Goal: Task Accomplishment & Management: Manage account settings

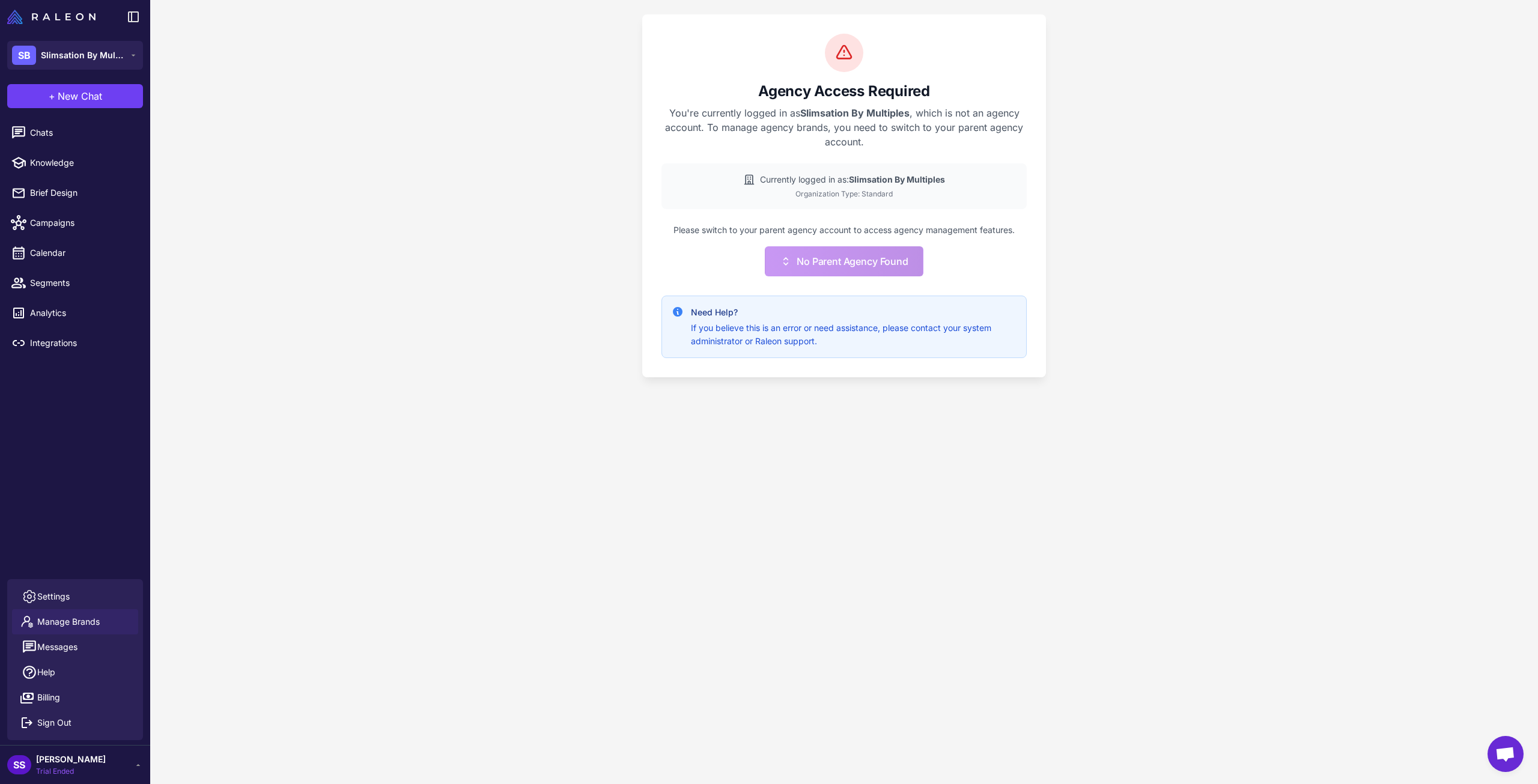
click at [86, 765] on span "[PERSON_NAME]" at bounding box center [70, 759] width 69 height 13
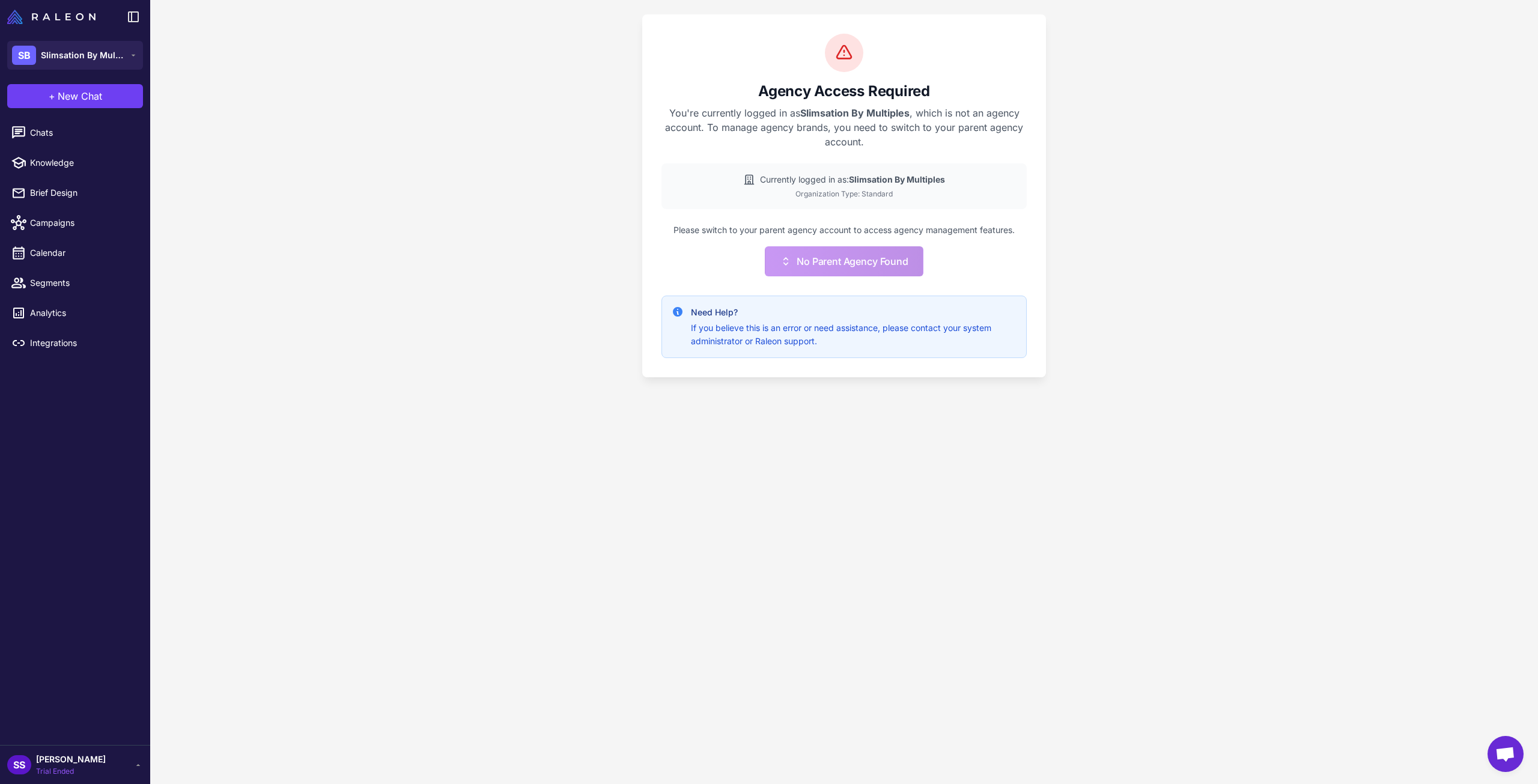
click at [133, 766] on icon at bounding box center [138, 764] width 10 height 10
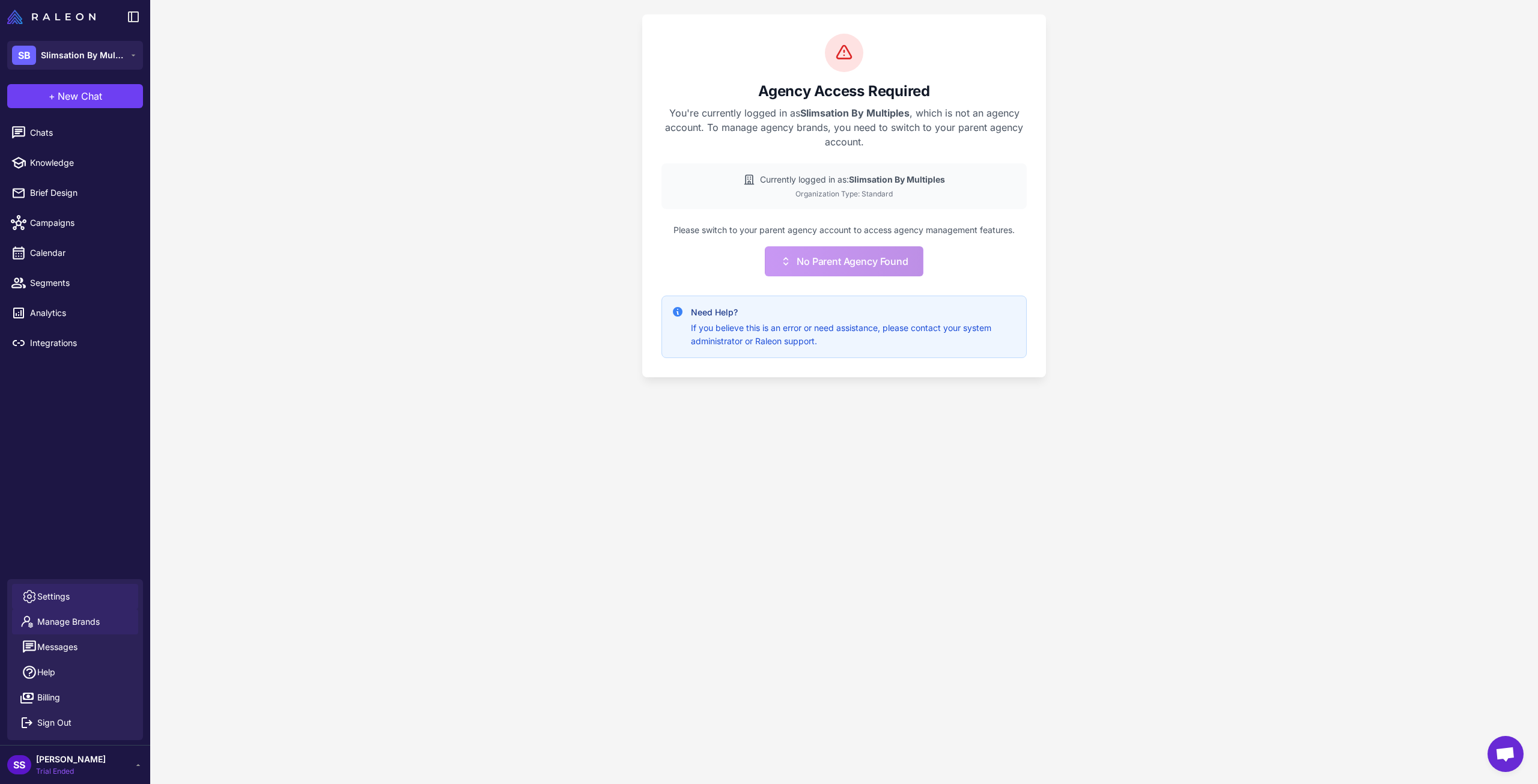
click at [74, 600] on link "Settings" at bounding box center [75, 596] width 126 height 25
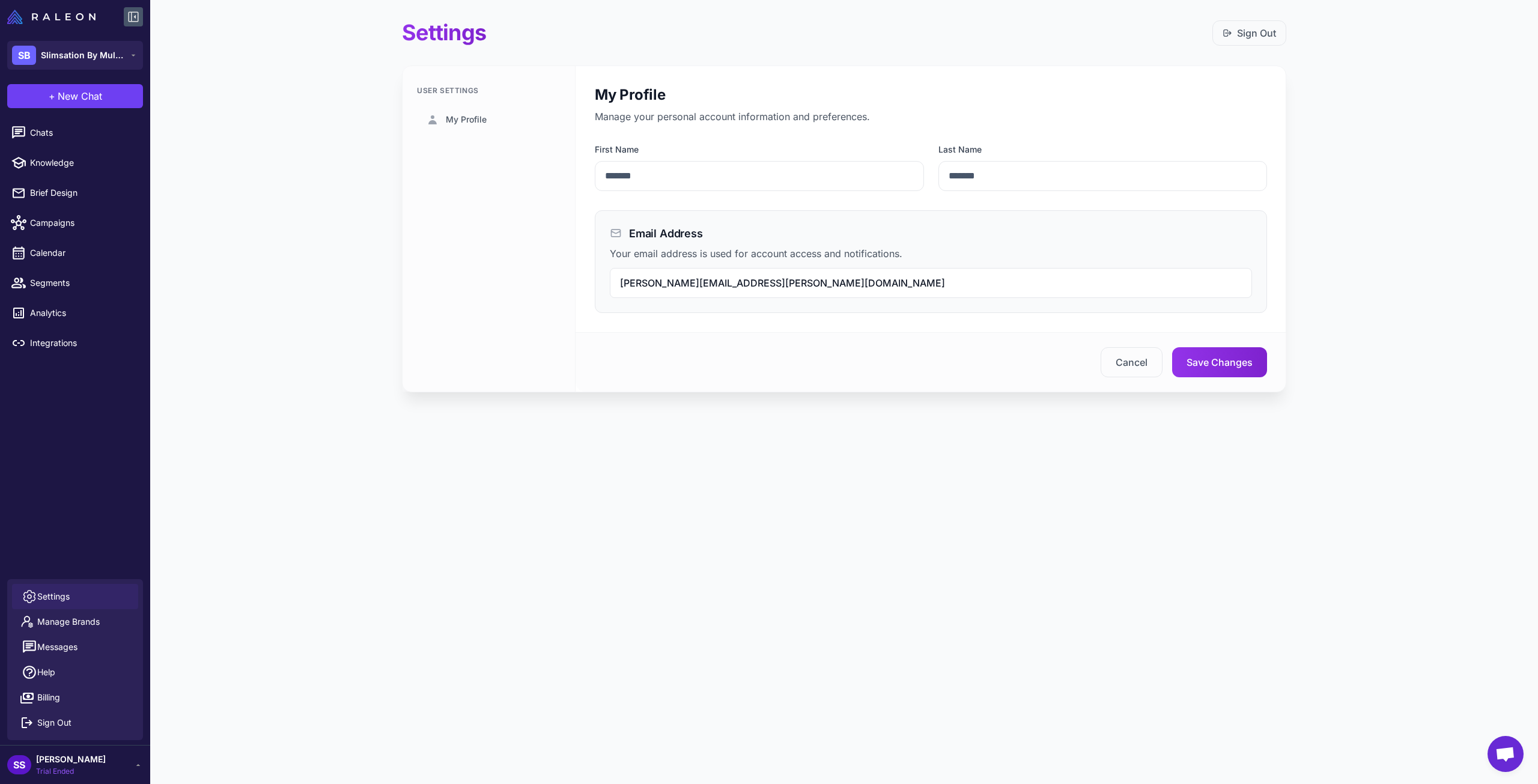
click at [129, 20] on icon at bounding box center [133, 17] width 15 height 15
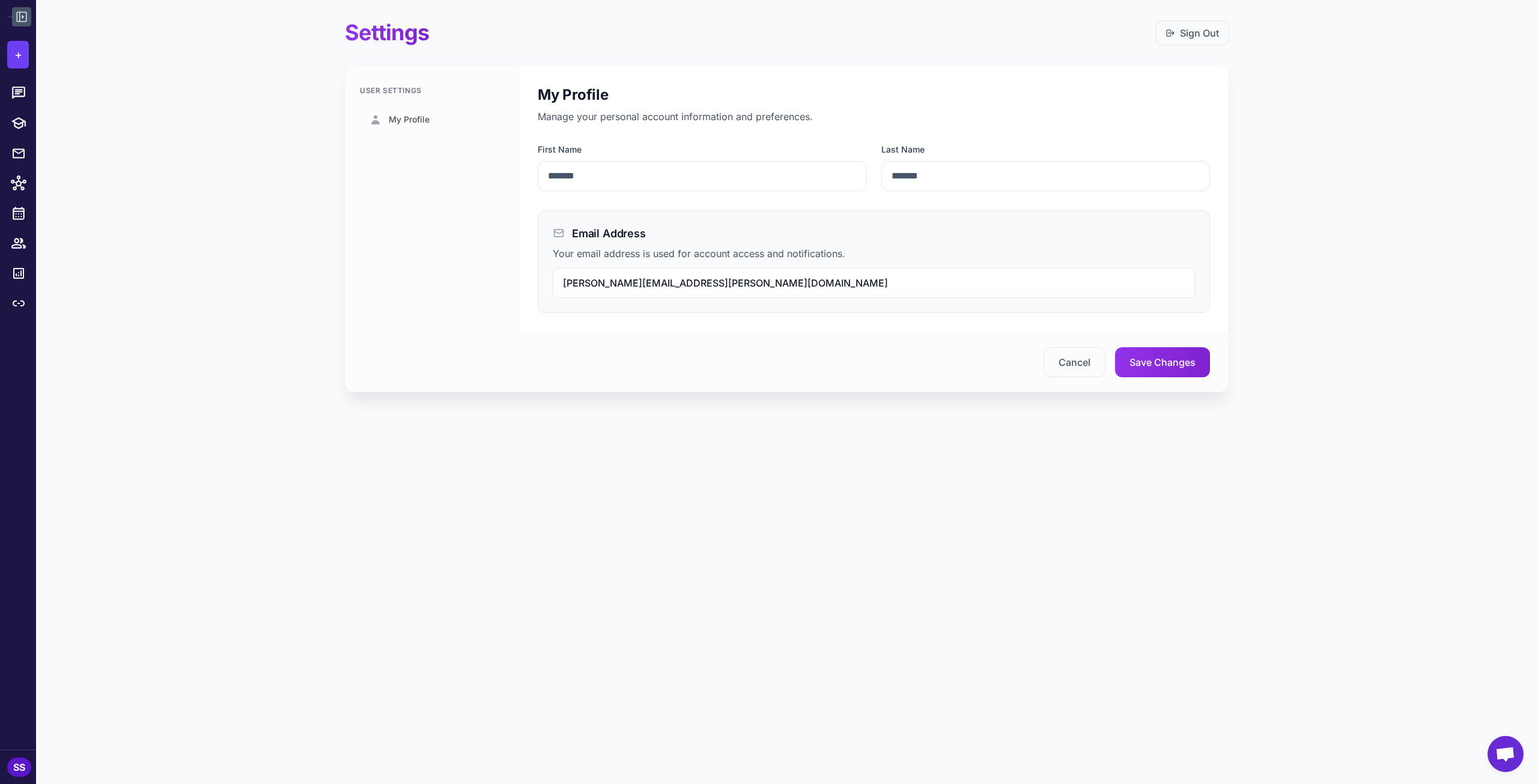
click at [18, 15] on icon at bounding box center [22, 17] width 15 height 15
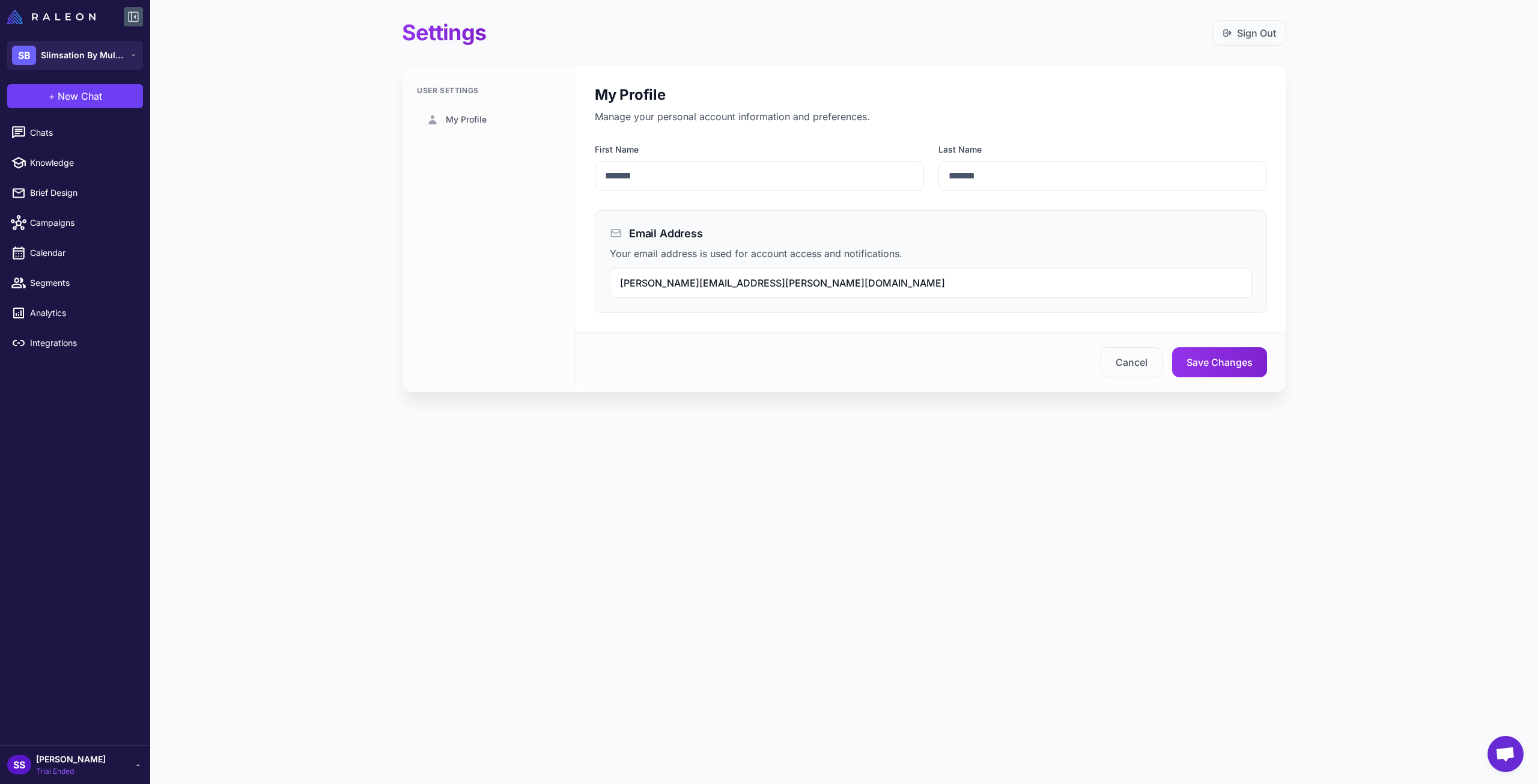
click at [66, 759] on span "[PERSON_NAME]" at bounding box center [70, 759] width 69 height 13
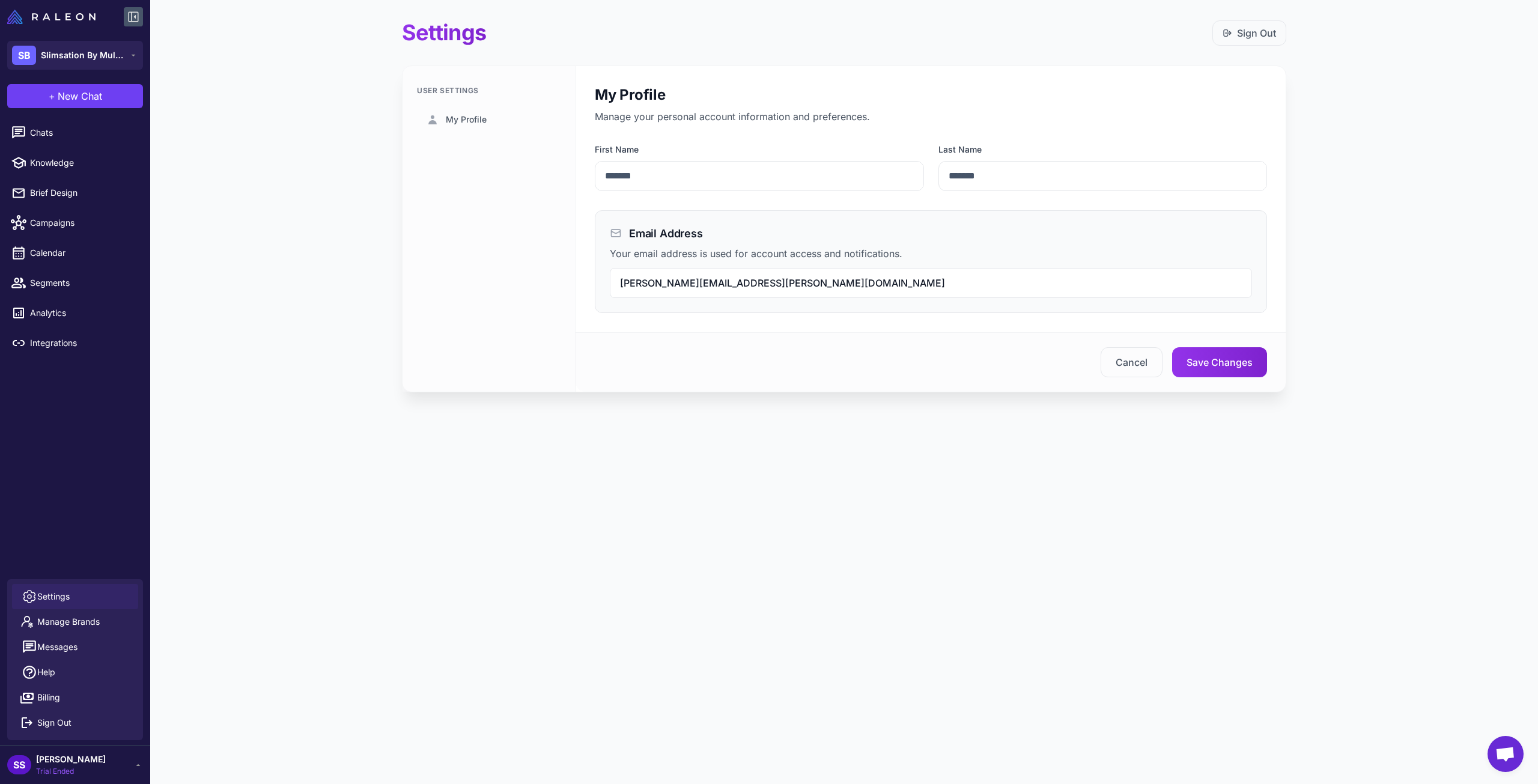
click at [43, 593] on span "Settings" at bounding box center [53, 596] width 32 height 13
click at [61, 767] on span "Trial Ended" at bounding box center [70, 771] width 69 height 11
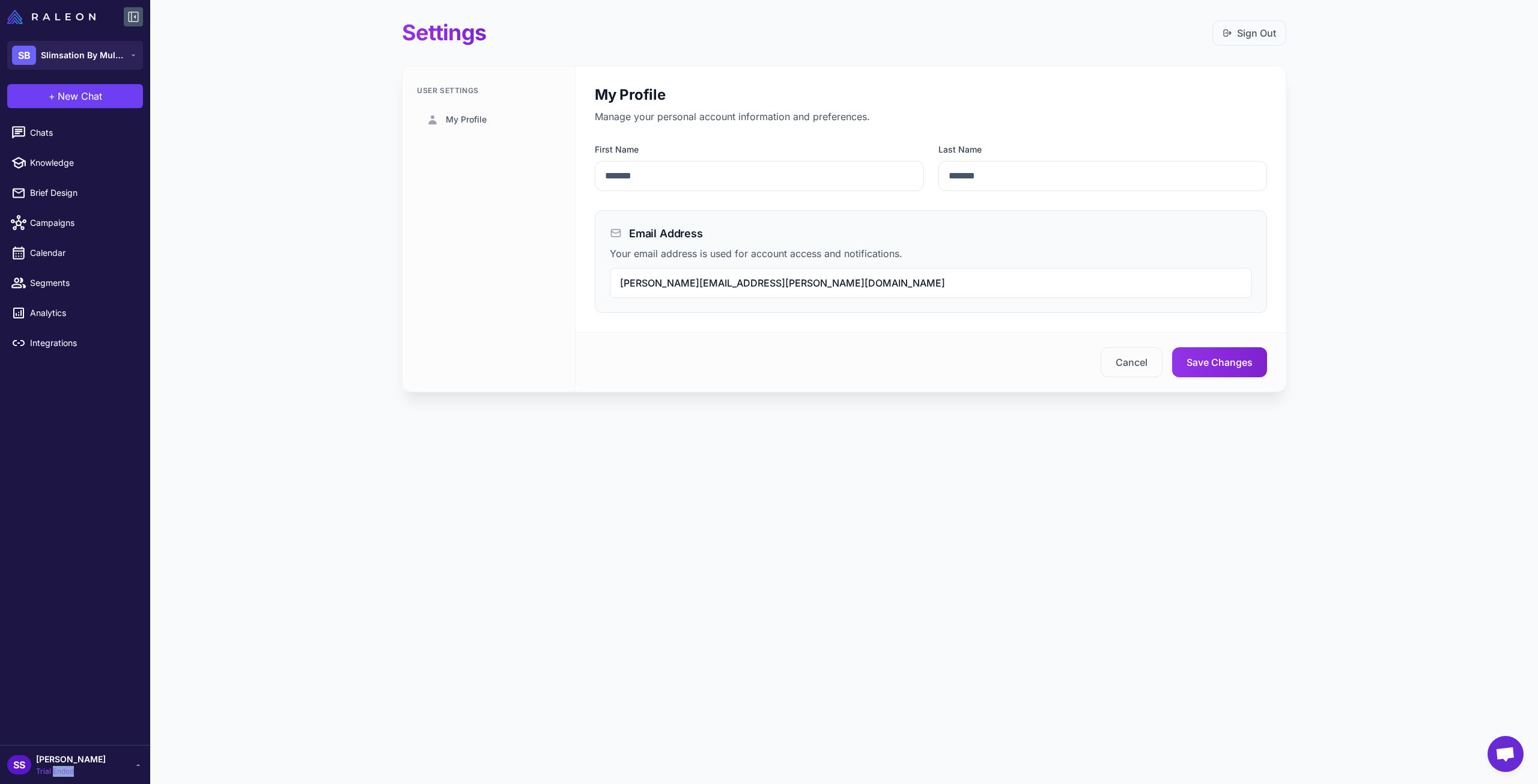
click at [61, 767] on span "Trial Ended" at bounding box center [70, 771] width 69 height 11
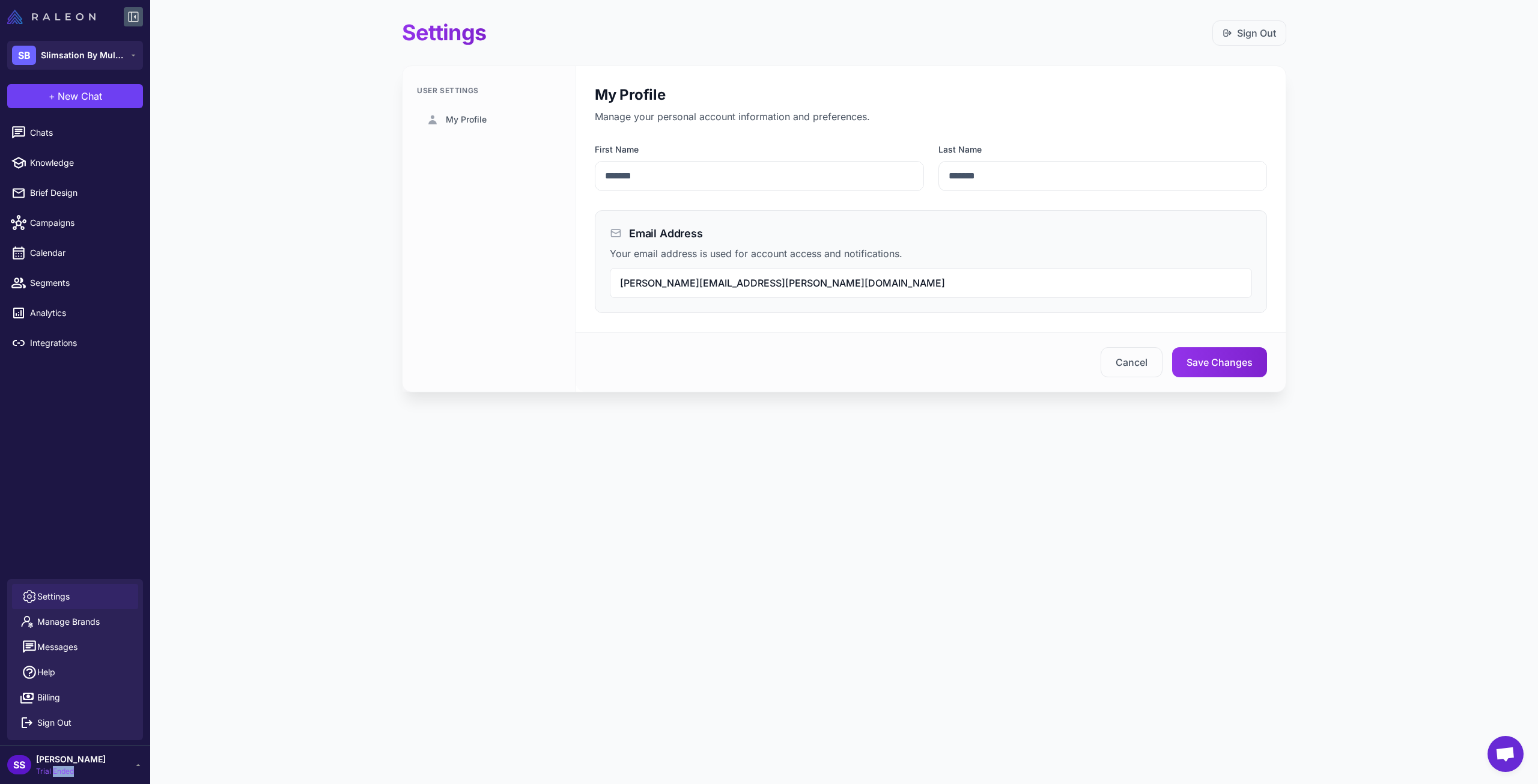
click at [20, 19] on img at bounding box center [51, 17] width 88 height 15
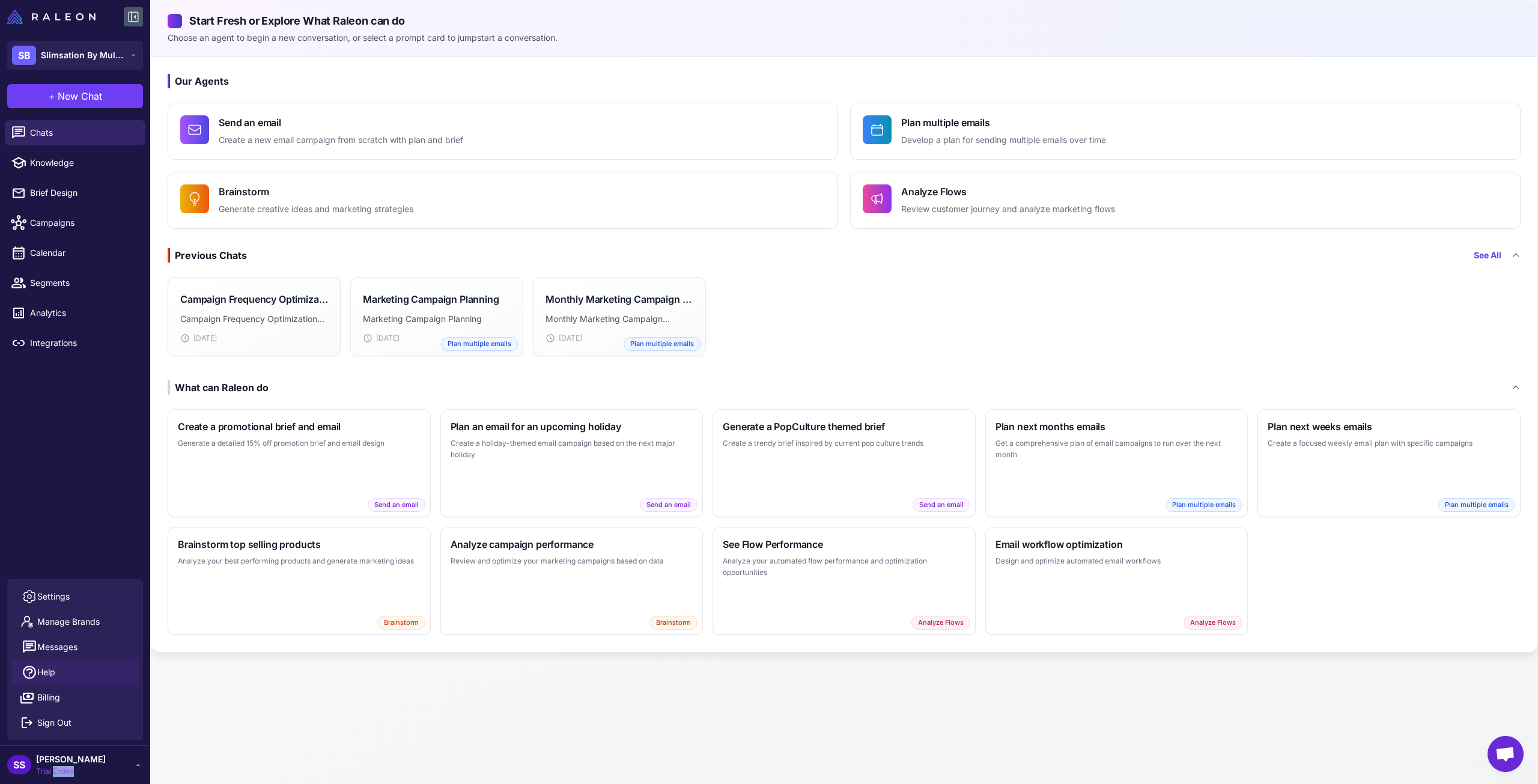
click at [61, 682] on link "Help" at bounding box center [75, 672] width 126 height 25
click at [47, 696] on span "Billing" at bounding box center [48, 697] width 23 height 13
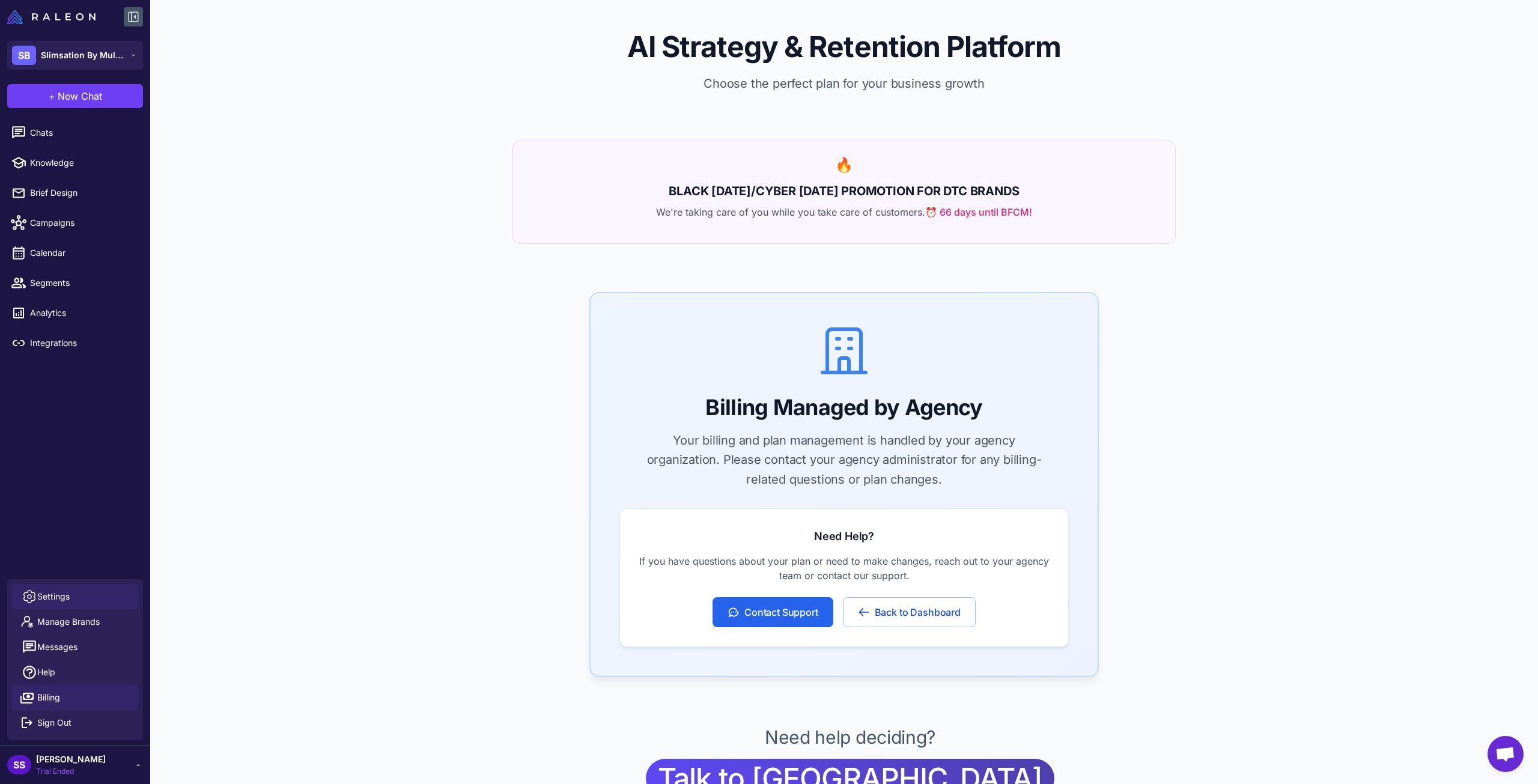
click at [56, 605] on link "Settings" at bounding box center [75, 596] width 126 height 25
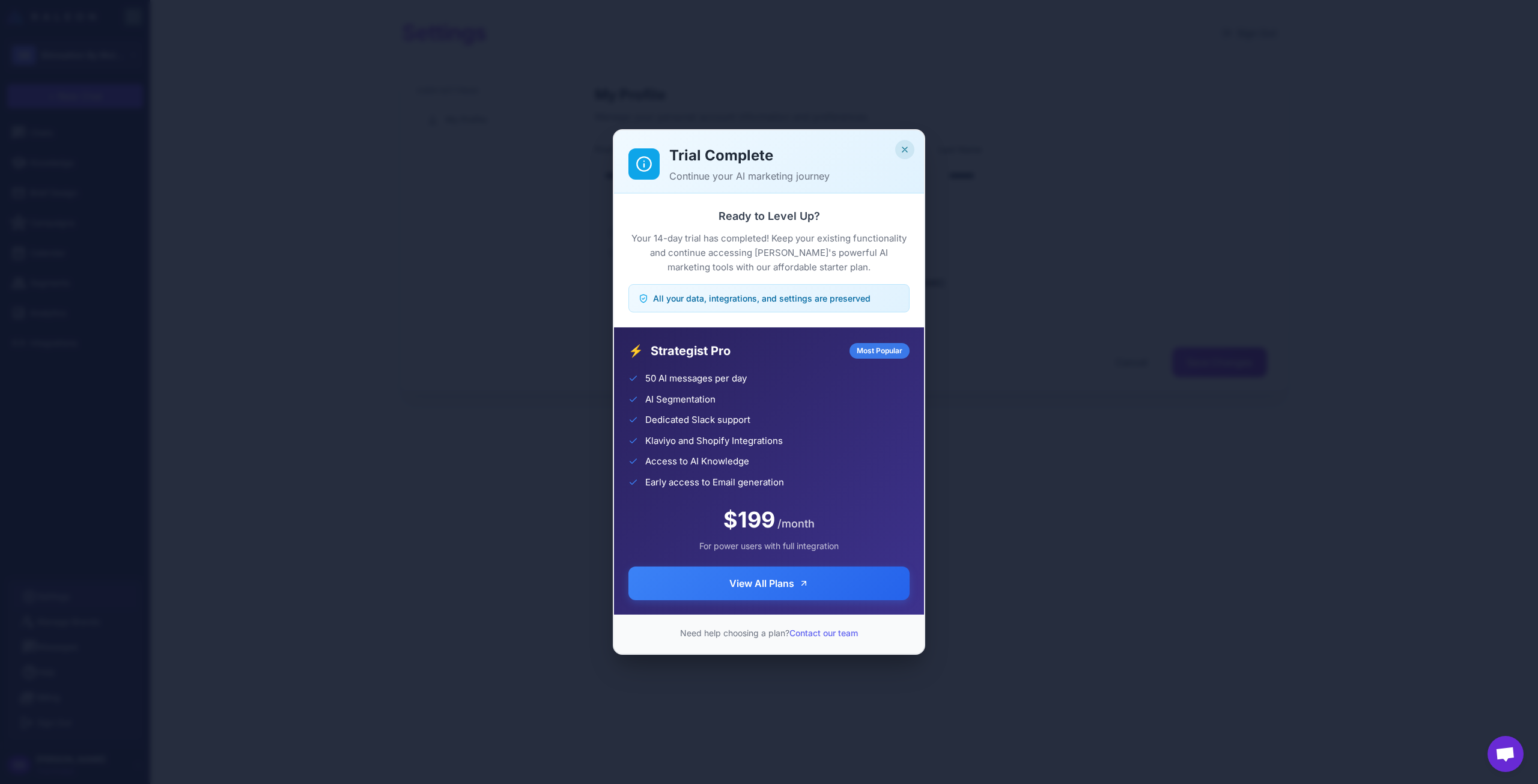
click at [911, 149] on button "Close" at bounding box center [904, 149] width 19 height 19
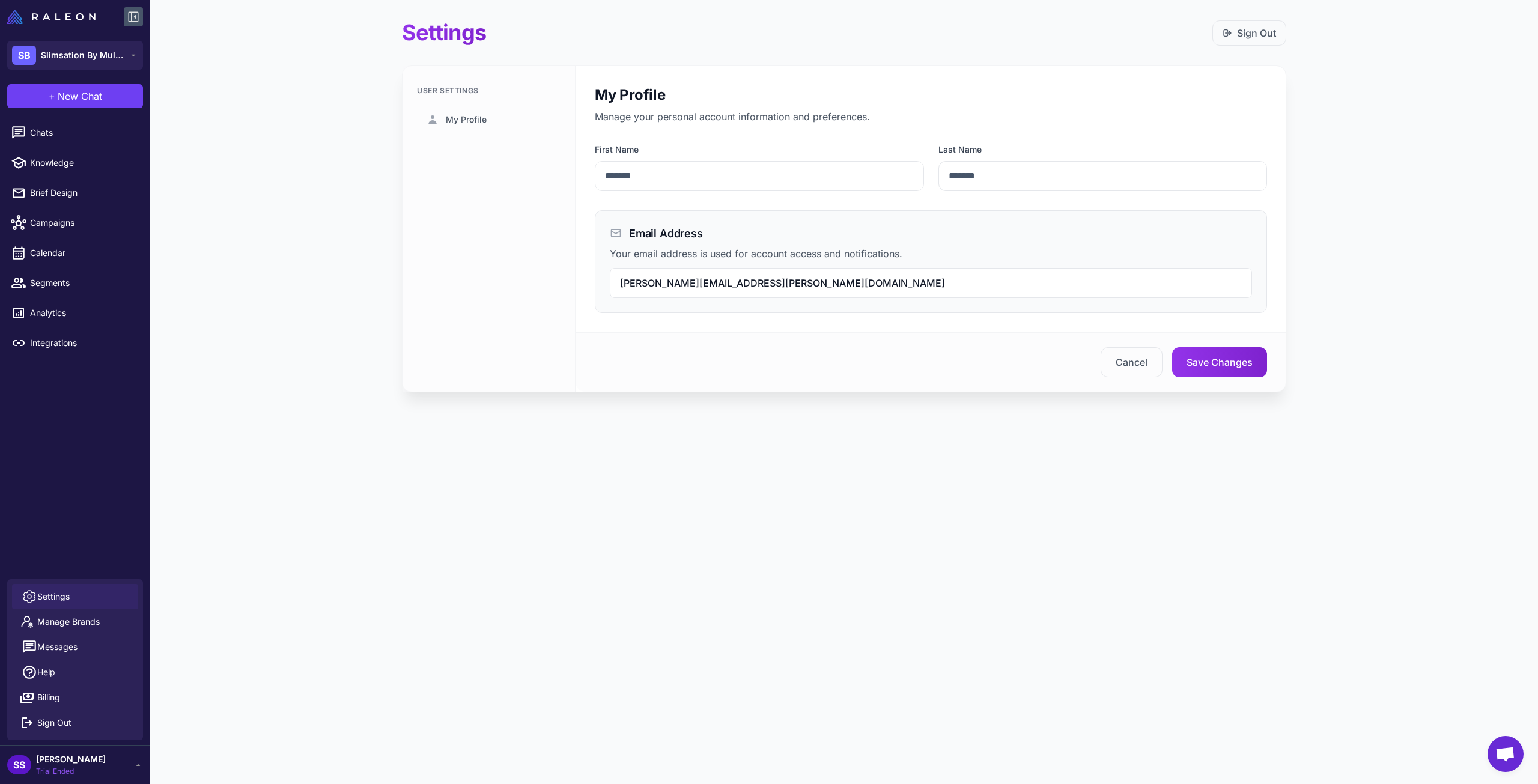
click at [728, 289] on div "[PERSON_NAME][EMAIL_ADDRESS][PERSON_NAME][DOMAIN_NAME]" at bounding box center [931, 282] width 642 height 30
click at [730, 282] on span "[PERSON_NAME][EMAIL_ADDRESS][PERSON_NAME][DOMAIN_NAME]" at bounding box center [783, 282] width 325 height 12
click at [454, 123] on span "My Profile" at bounding box center [466, 119] width 41 height 13
click at [48, 759] on span "[PERSON_NAME]" at bounding box center [70, 759] width 69 height 13
